Goal: Task Accomplishment & Management: Use online tool/utility

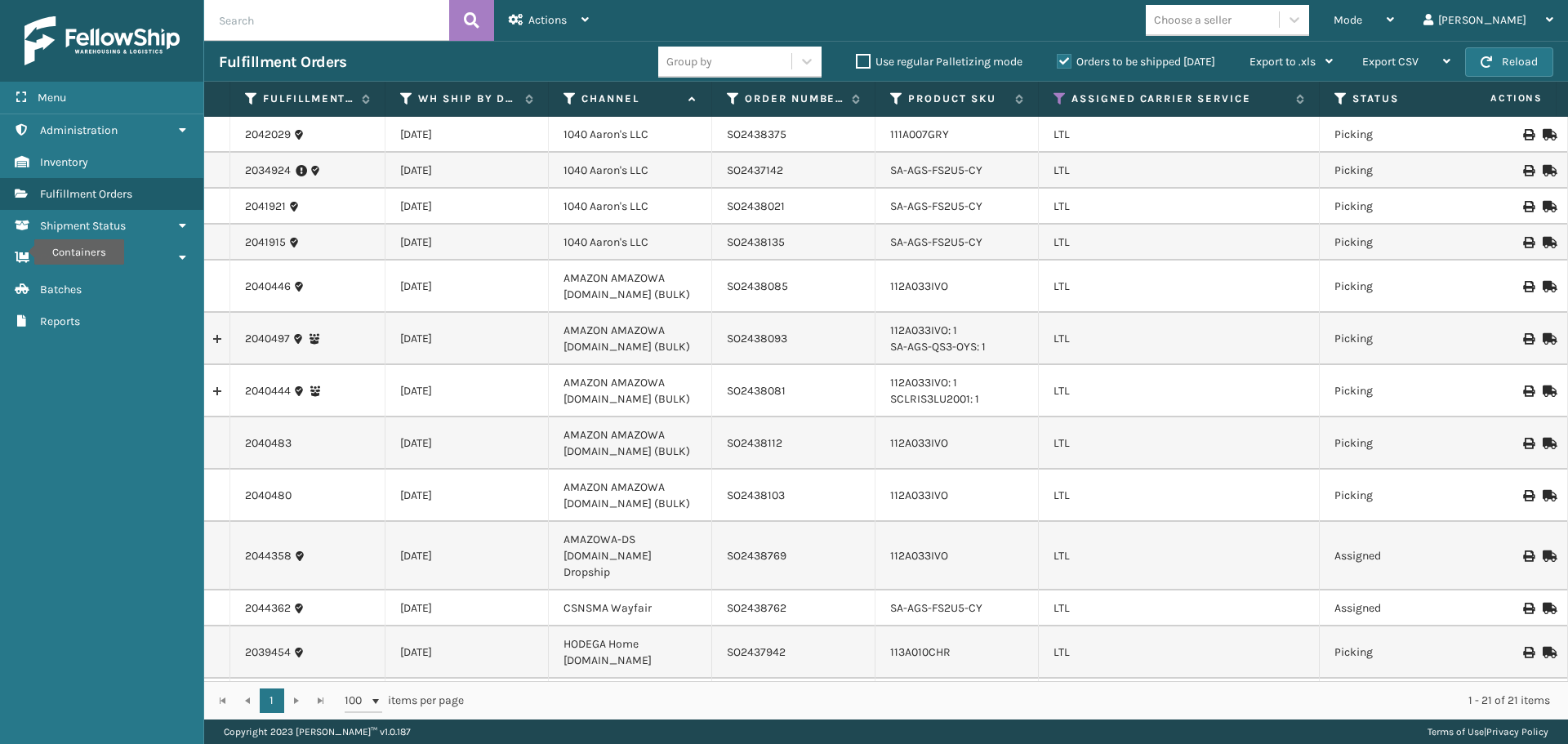
scroll to position [415, 0]
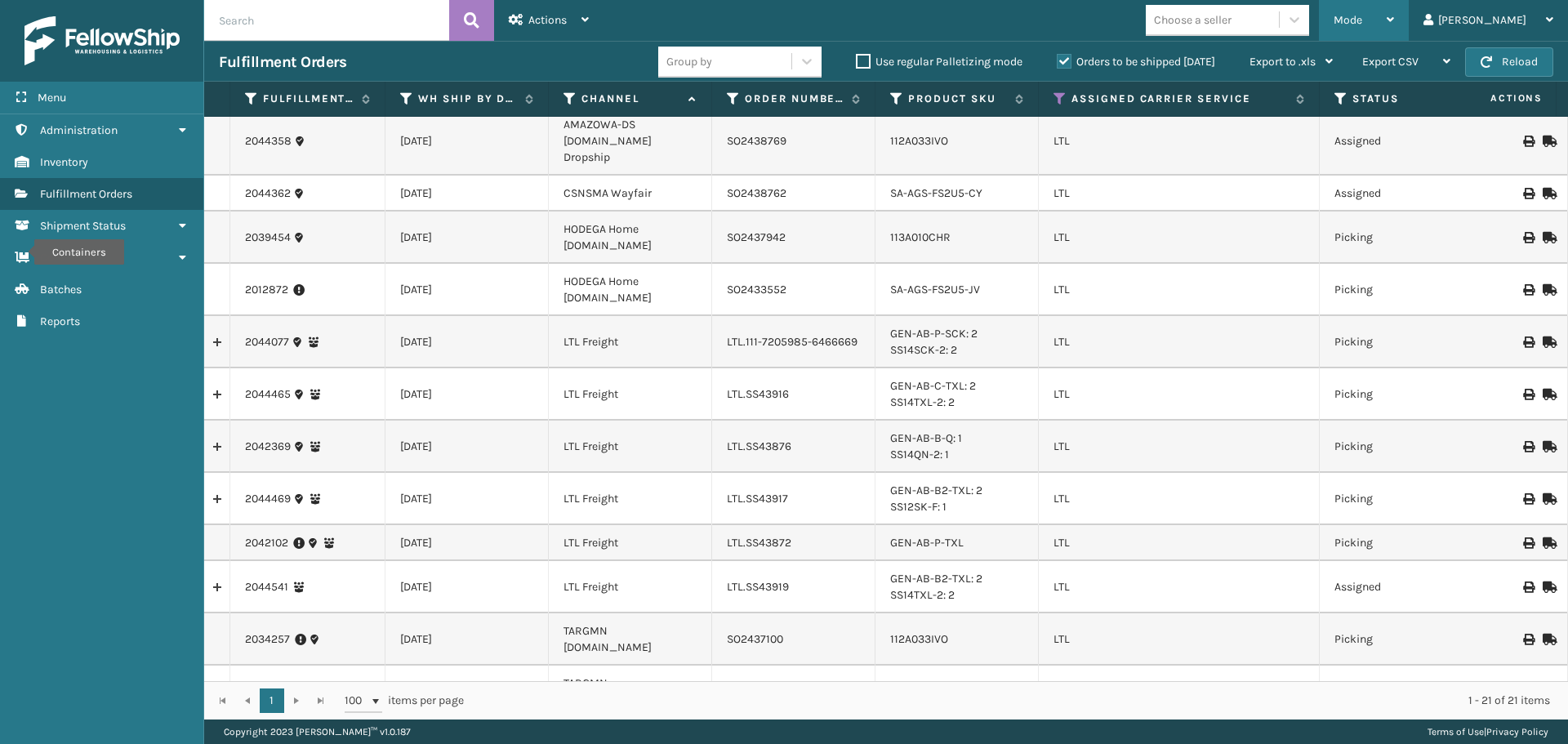
click at [1394, 30] on div "Mode" at bounding box center [1363, 20] width 60 height 41
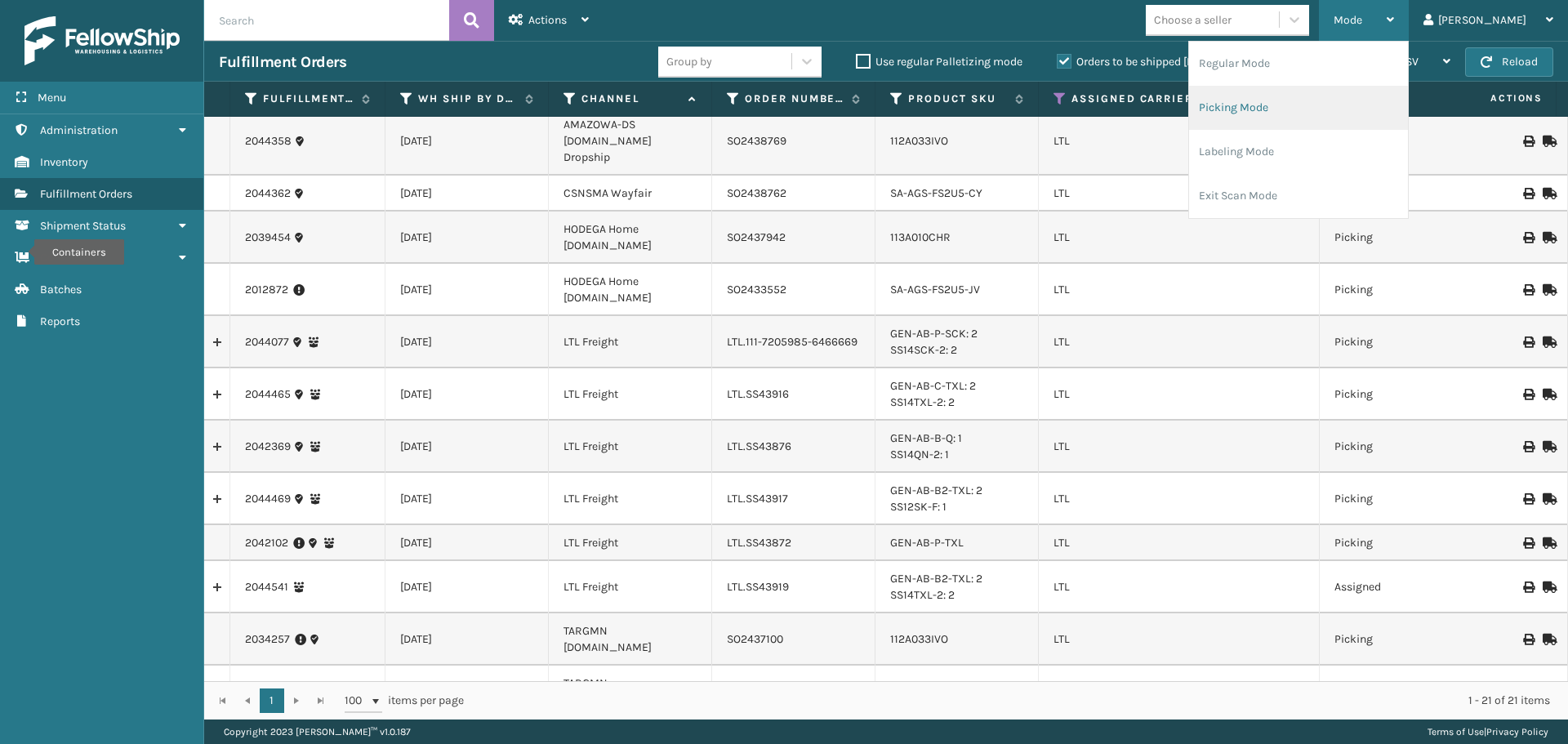
click at [1364, 96] on li "Picking Mode" at bounding box center [1298, 107] width 219 height 44
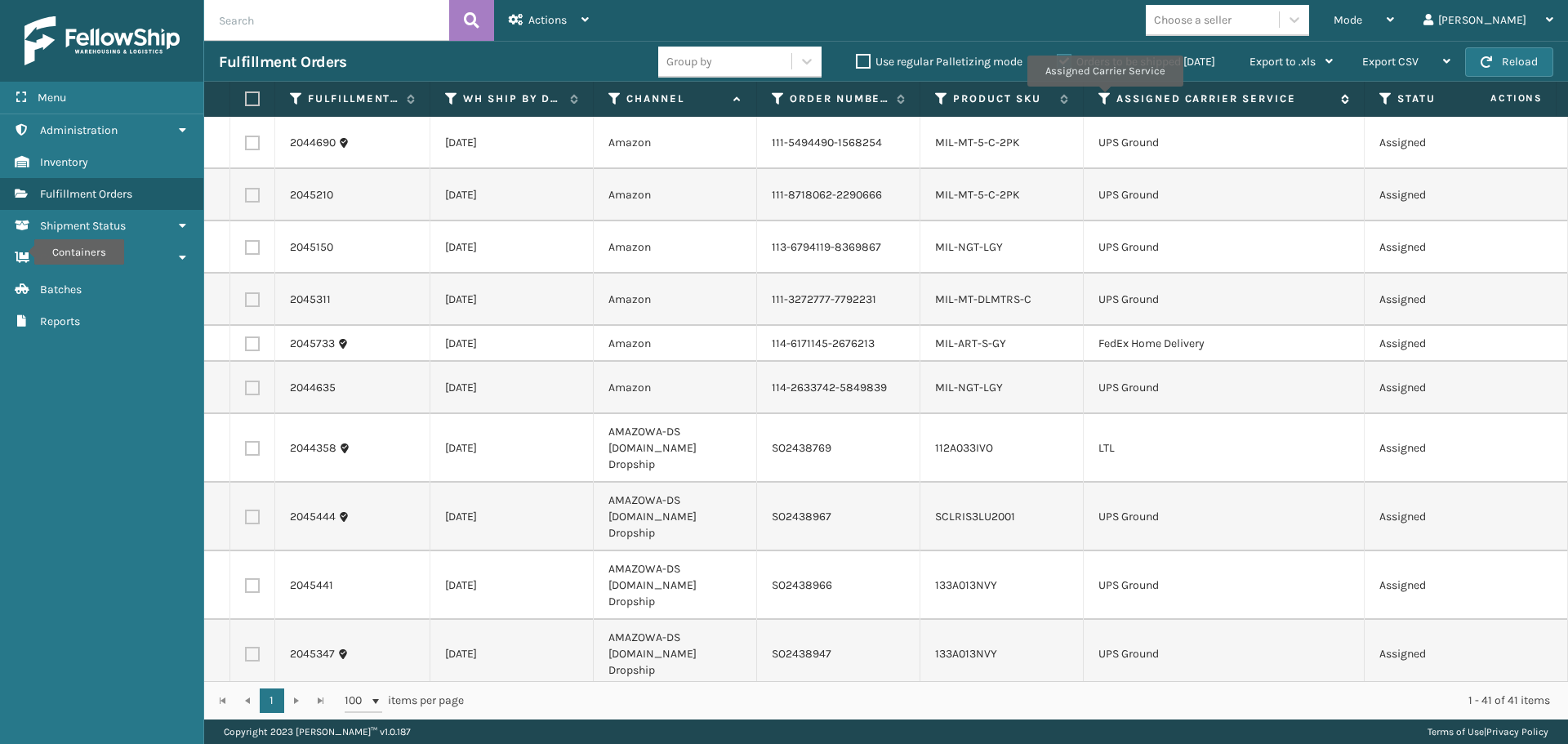
click at [1104, 98] on icon at bounding box center [1105, 98] width 13 height 15
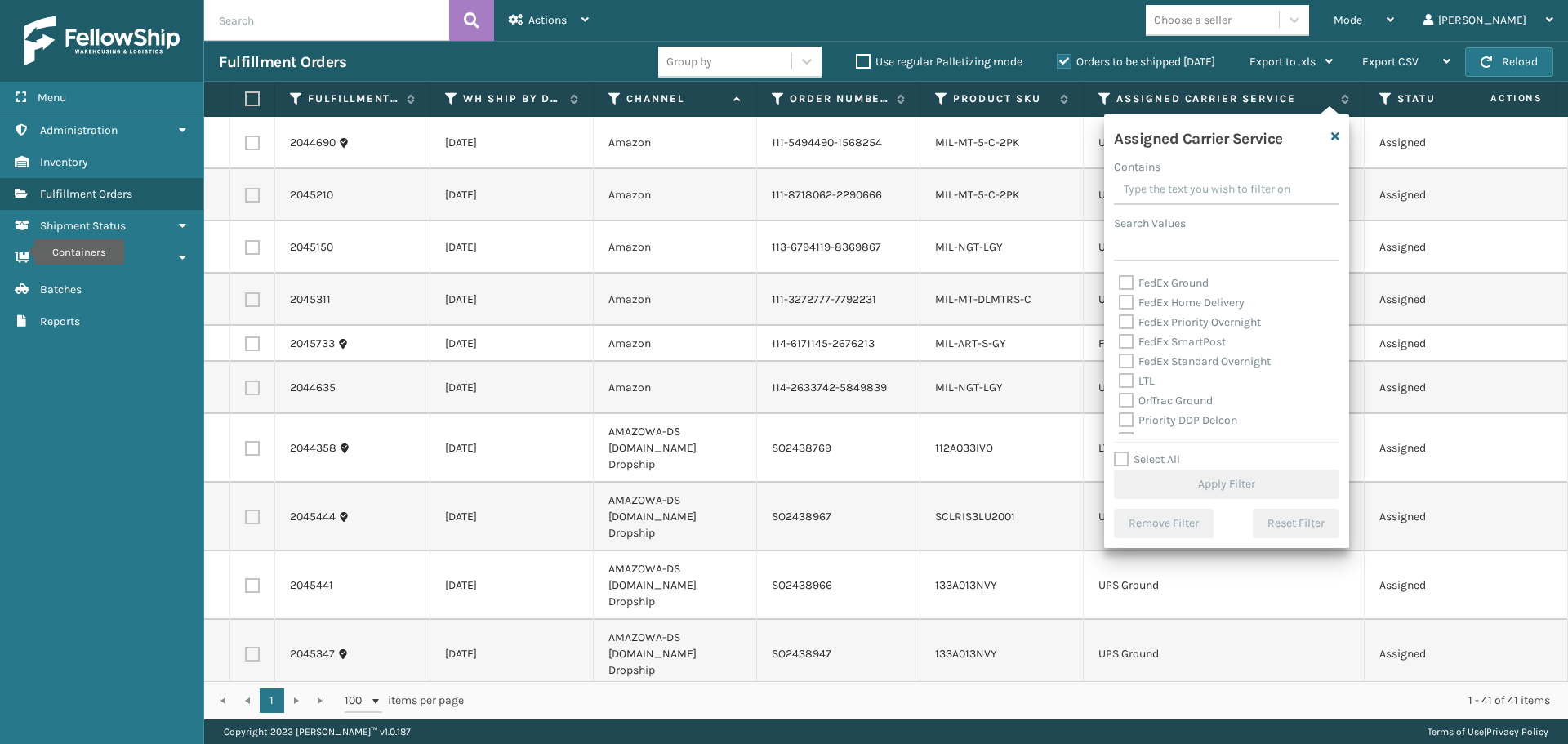
scroll to position [163, 0]
click at [1125, 355] on label "LTL" at bounding box center [1136, 352] width 36 height 14
click at [1119, 354] on input "LTL" at bounding box center [1119, 348] width 1 height 10
checkbox input "true"
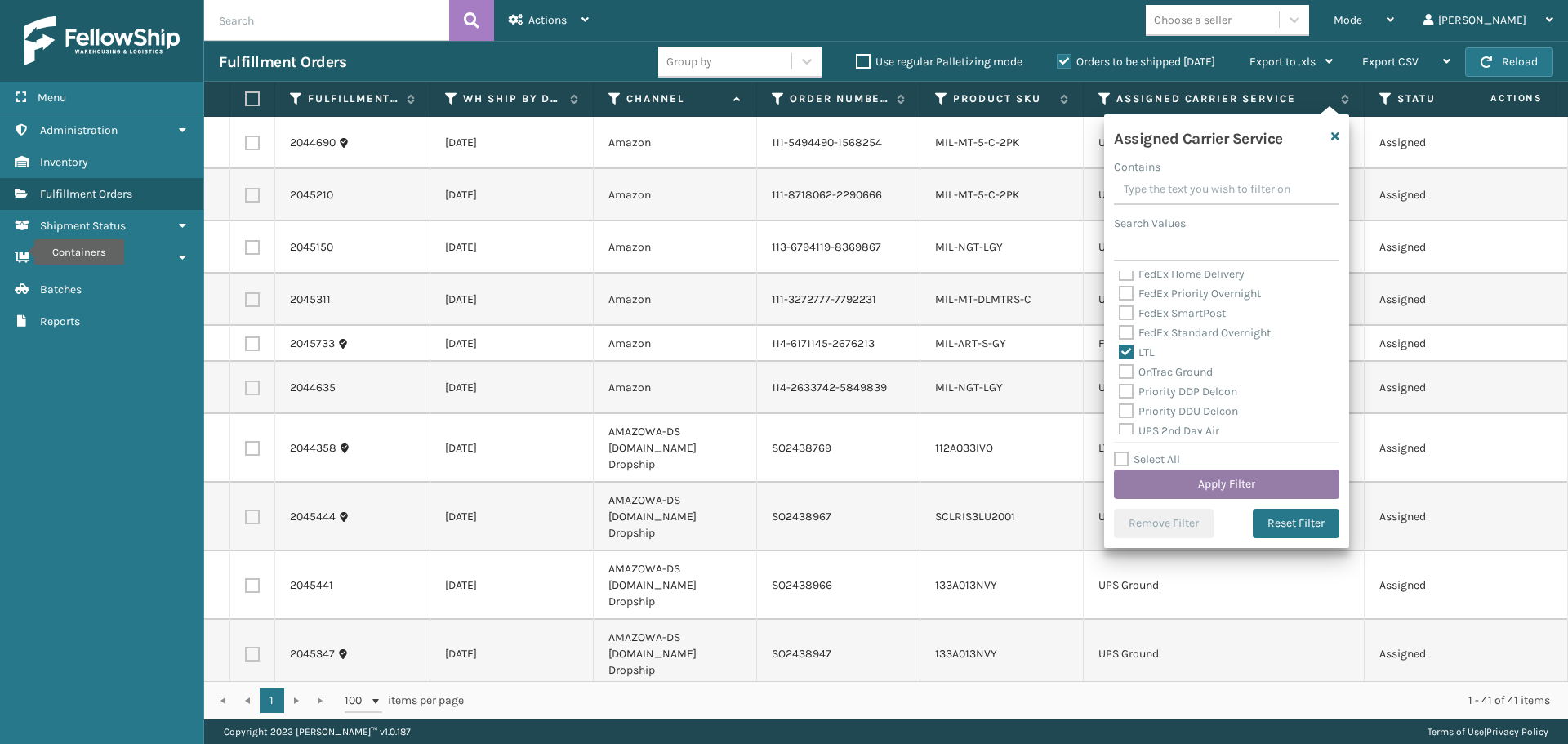
click at [1164, 488] on button "Apply Filter" at bounding box center [1226, 484] width 226 height 30
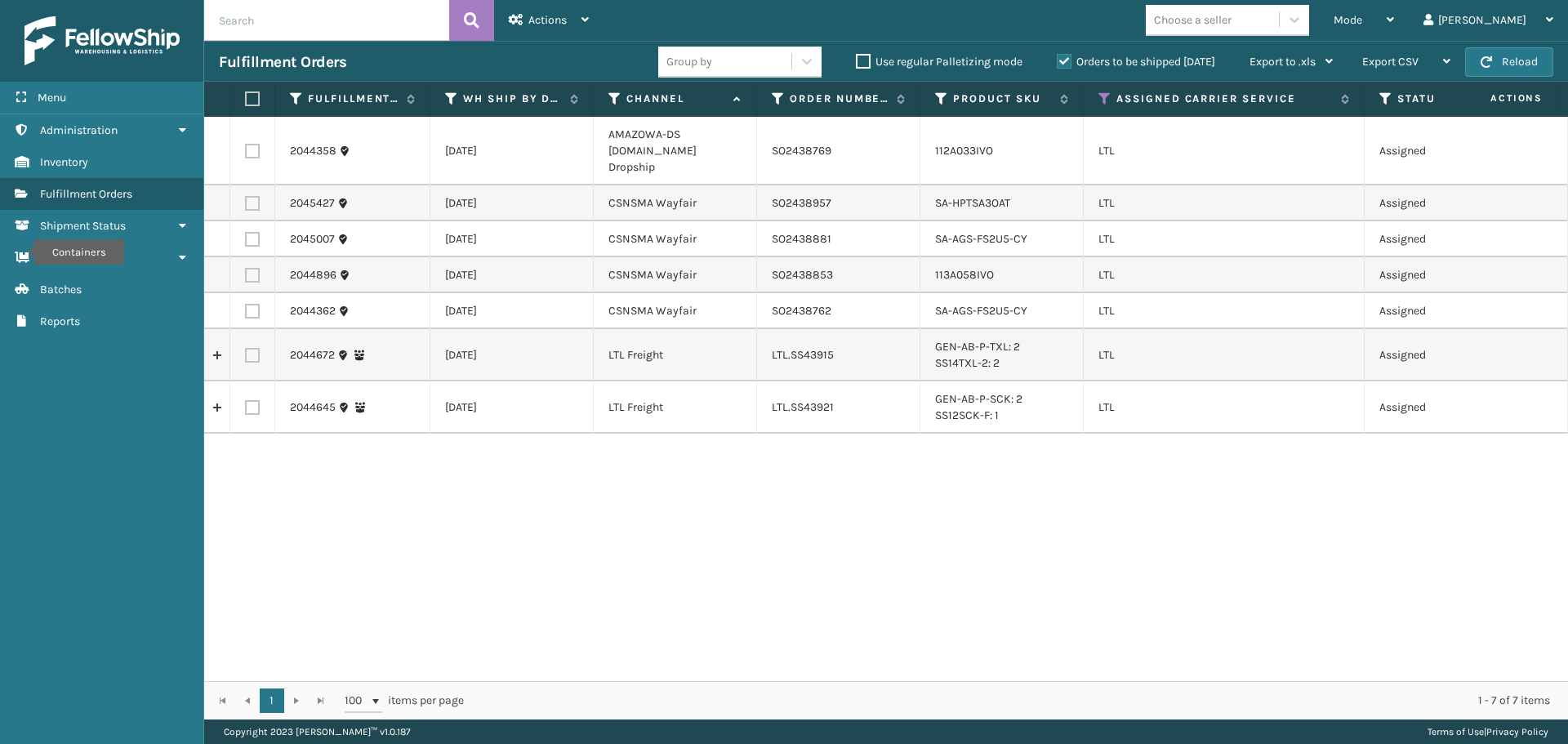
click at [250, 196] on label at bounding box center [252, 203] width 15 height 15
click at [246, 196] on input "checkbox" at bounding box center [245, 201] width 1 height 10
checkbox input "true"
click at [254, 232] on label at bounding box center [252, 239] width 15 height 15
click at [246, 232] on input "checkbox" at bounding box center [245, 237] width 1 height 10
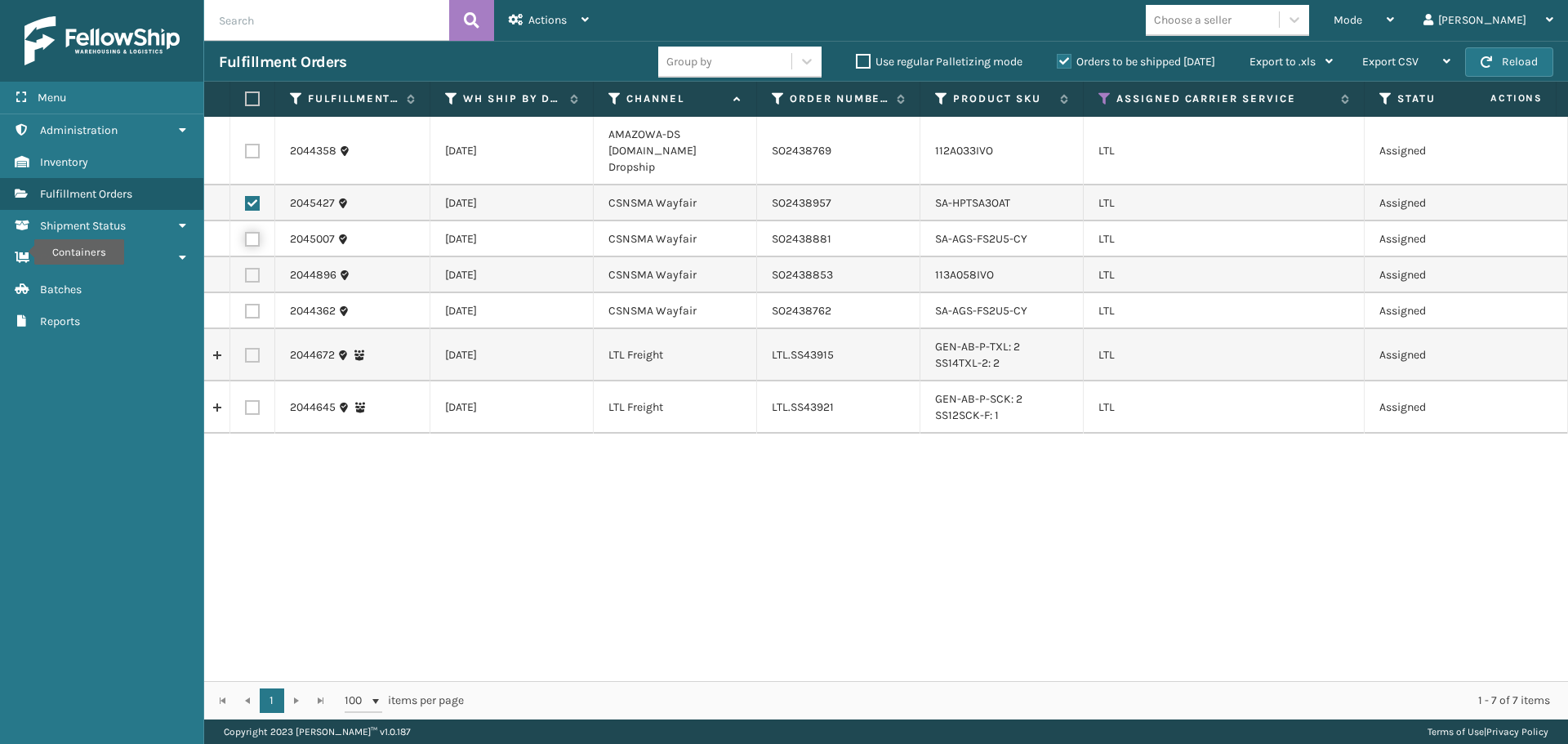
checkbox input "true"
click at [253, 267] on label at bounding box center [252, 274] width 15 height 15
click at [246, 267] on input "checkbox" at bounding box center [245, 273] width 1 height 10
checkbox input "true"
click at [251, 304] on label at bounding box center [252, 311] width 15 height 15
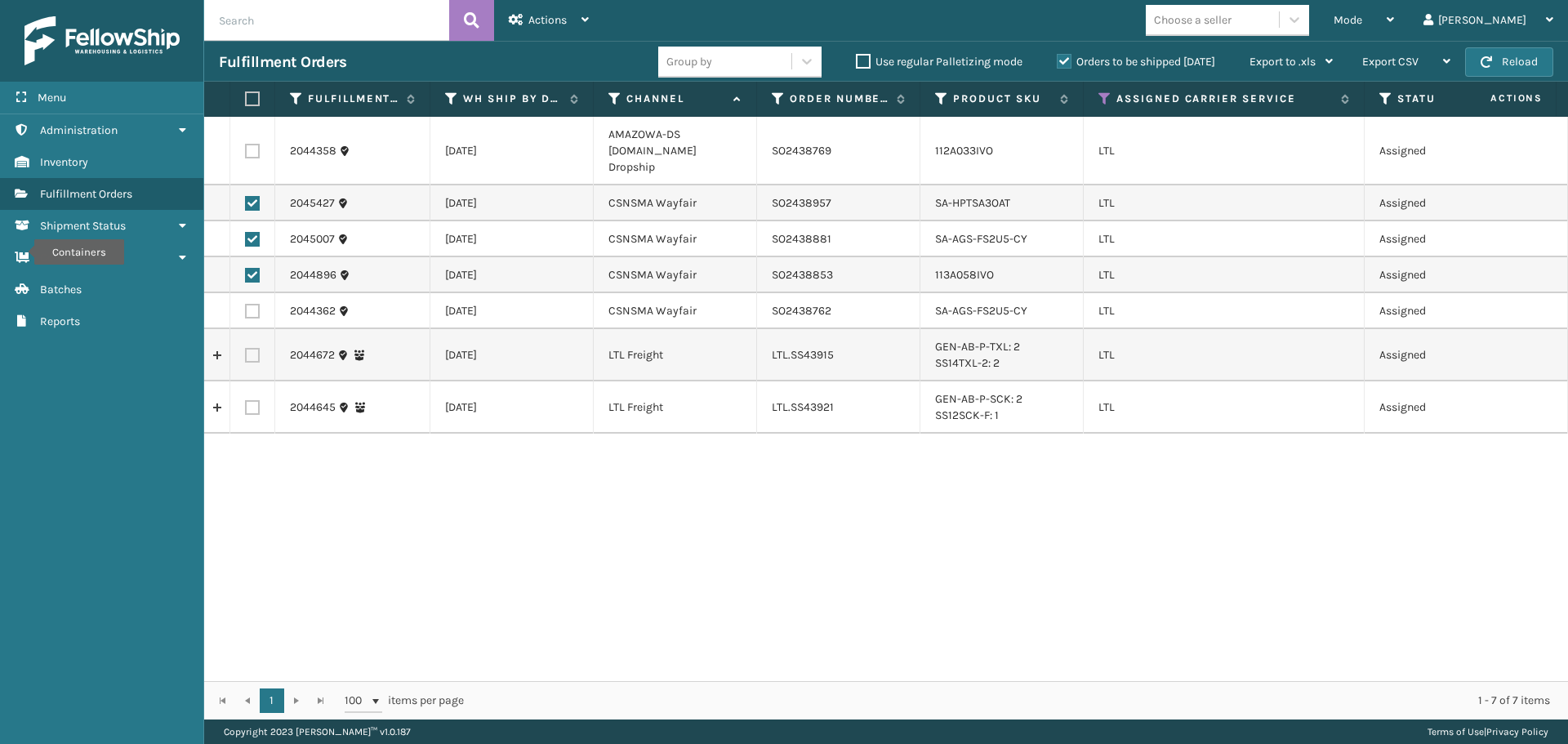
click at [246, 304] on input "checkbox" at bounding box center [245, 309] width 1 height 10
checkbox input "true"
click at [542, 24] on span "Actions" at bounding box center [547, 20] width 38 height 14
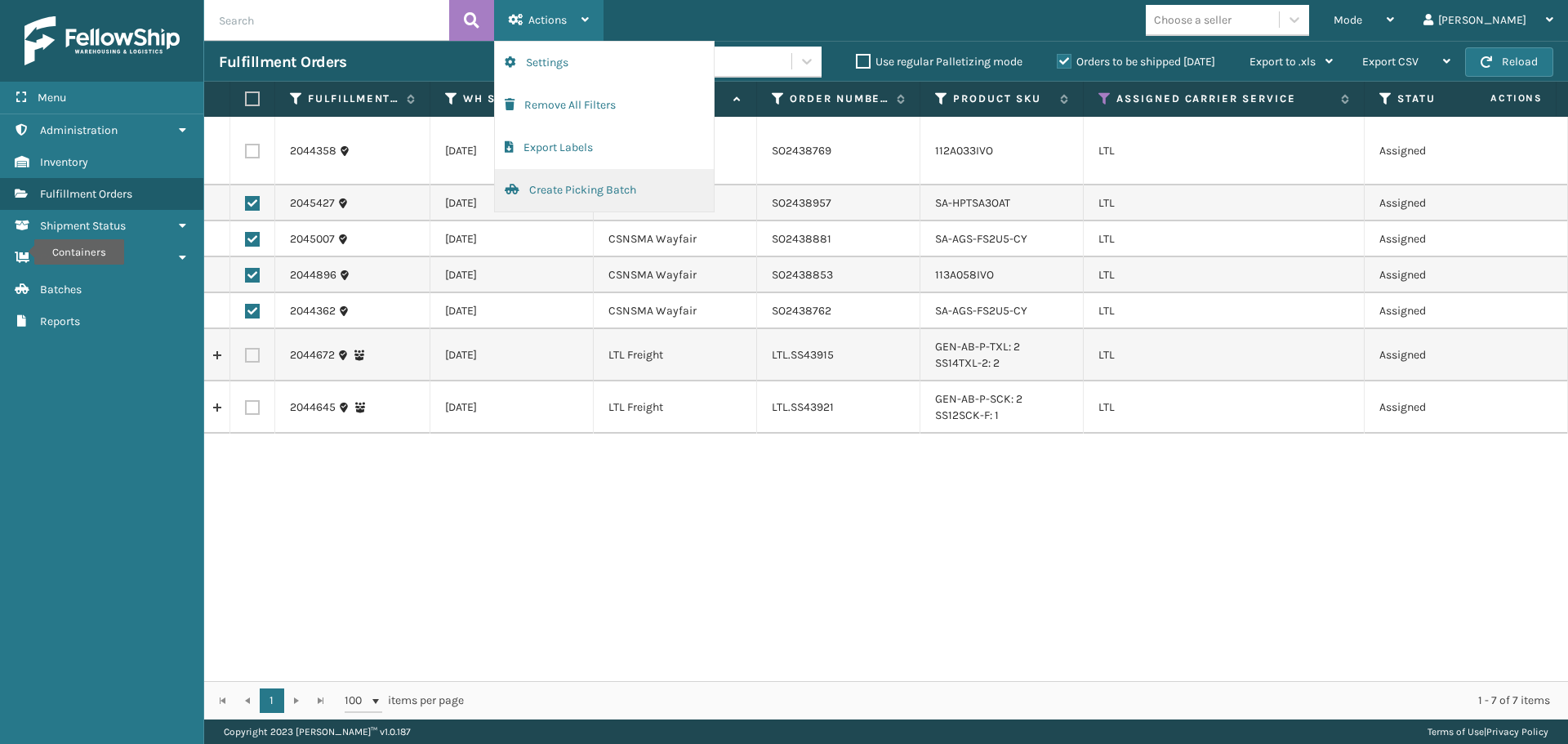
click at [567, 188] on button "Create Picking Batch" at bounding box center [604, 190] width 219 height 43
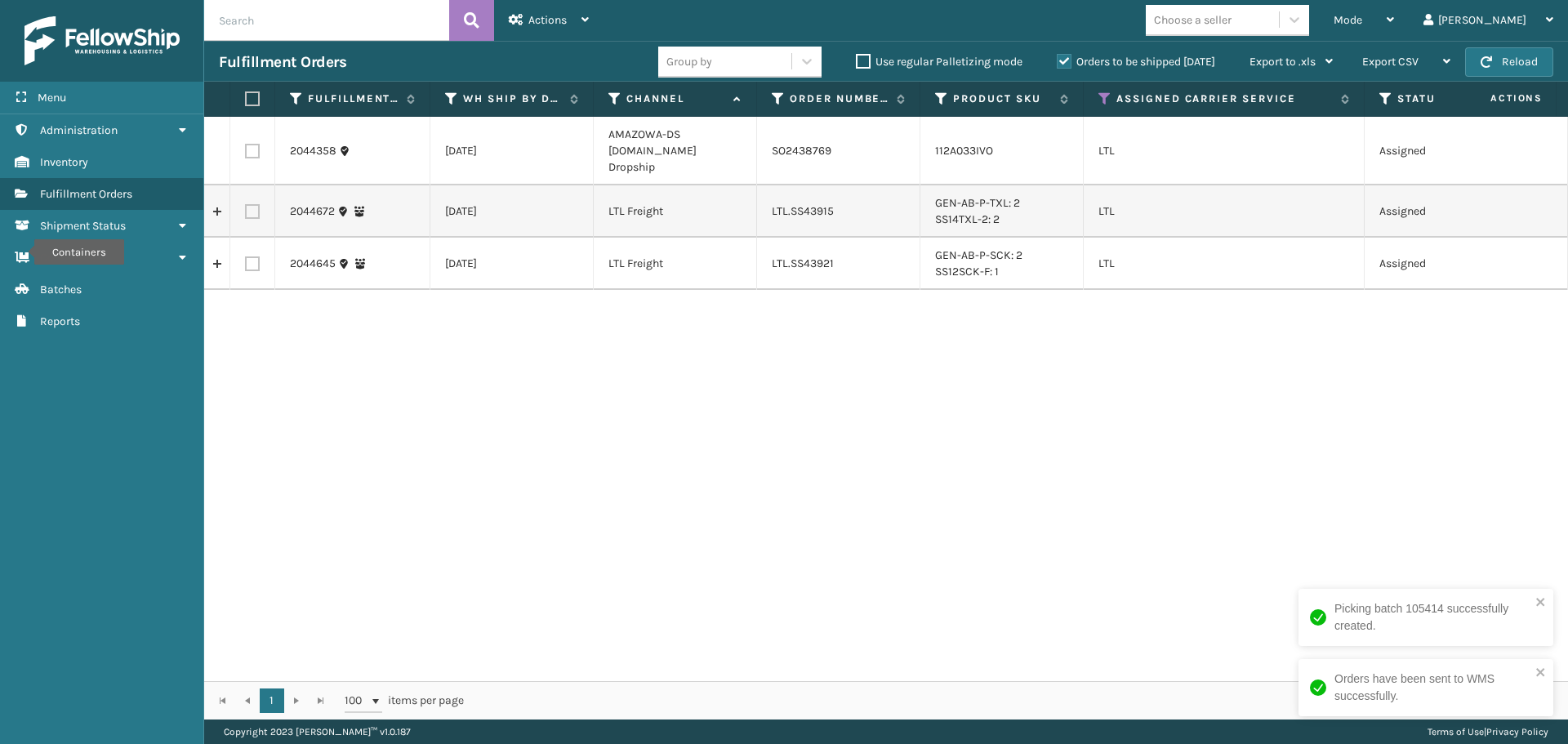
click at [253, 145] on label at bounding box center [252, 151] width 15 height 15
click at [246, 145] on input "checkbox" at bounding box center [245, 149] width 1 height 10
checkbox input "true"
click at [597, 29] on div "Actions Settings Remove All Filters Export Labels Create Picking Batch" at bounding box center [549, 20] width 110 height 41
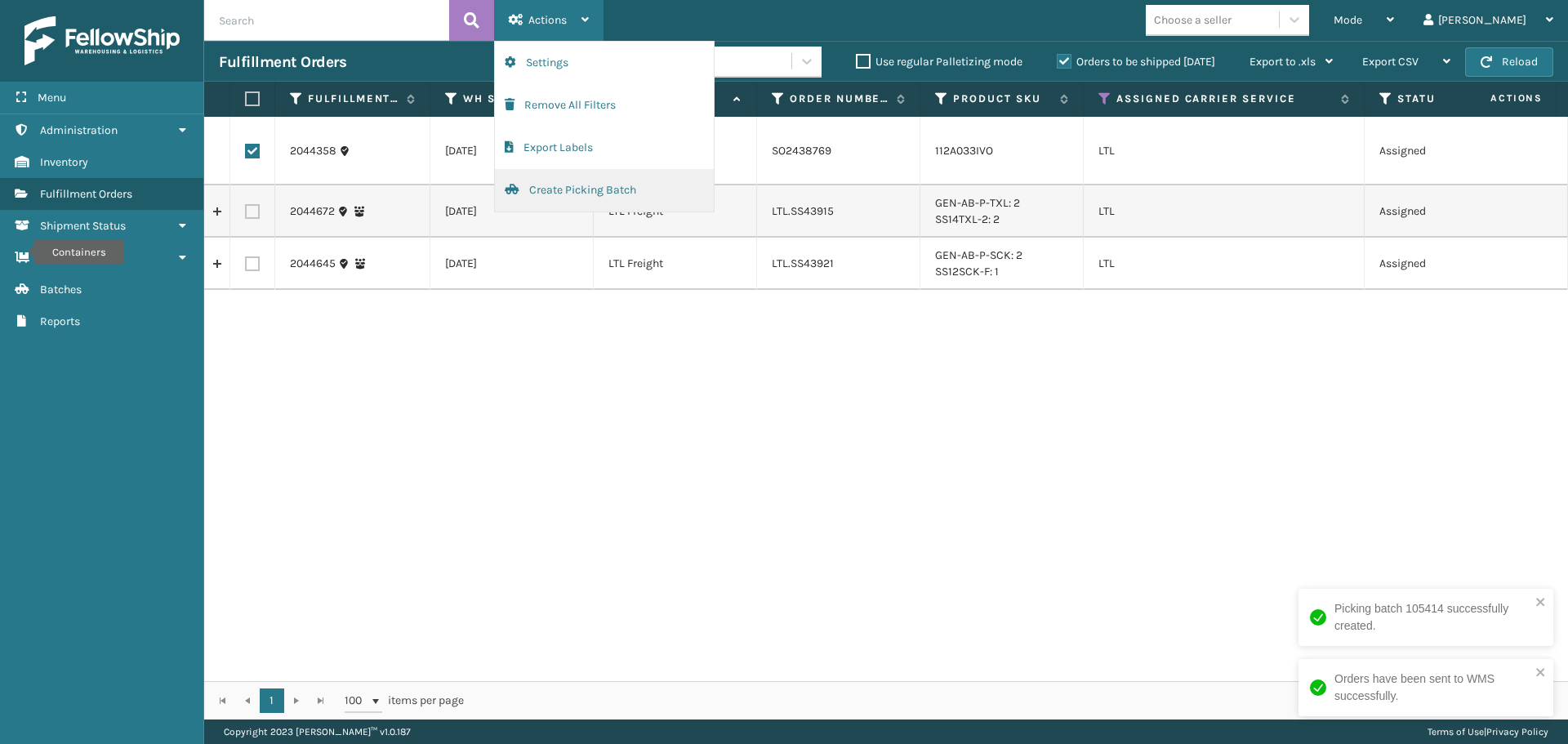
click at [592, 185] on button "Create Picking Batch" at bounding box center [604, 190] width 219 height 43
